Goal: Information Seeking & Learning: Learn about a topic

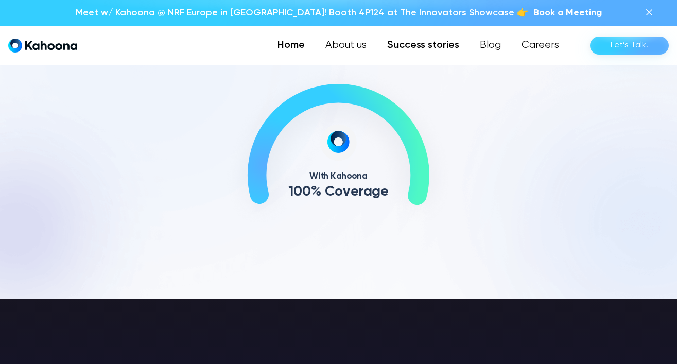
scroll to position [445, 0]
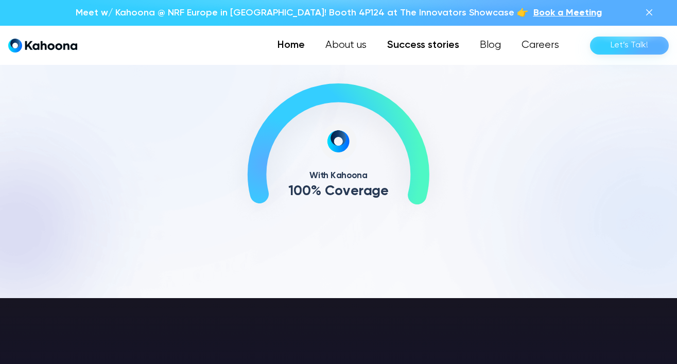
click at [414, 50] on link "Success stories" at bounding box center [423, 45] width 93 height 21
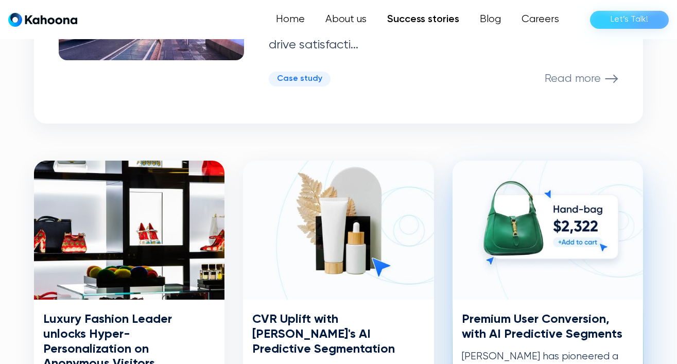
scroll to position [445, 0]
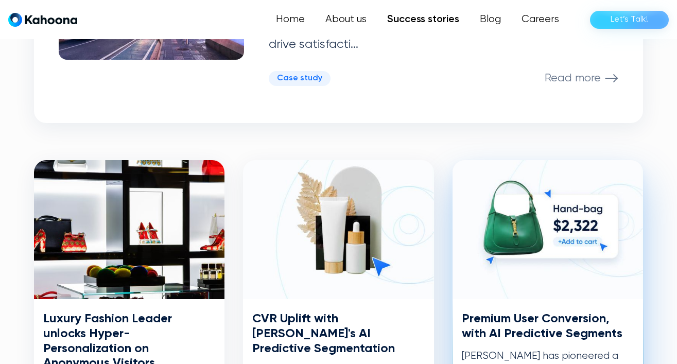
click at [543, 241] on img at bounding box center [548, 229] width 191 height 139
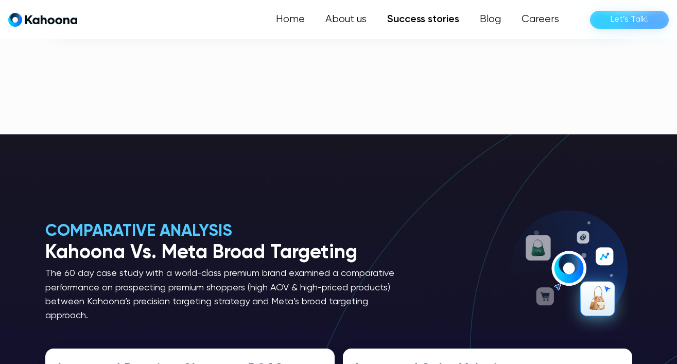
scroll to position [1335, 0]
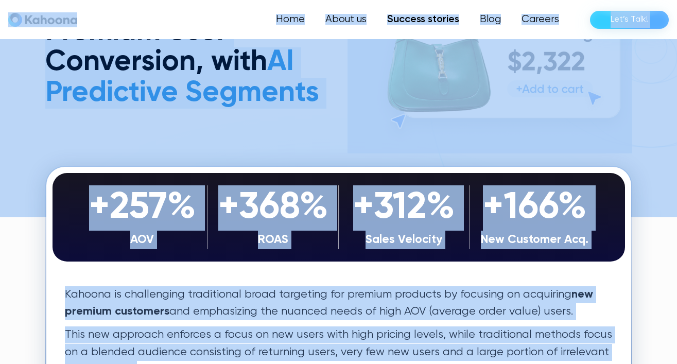
scroll to position [124, 0]
